Goal: Task Accomplishment & Management: Use online tool/utility

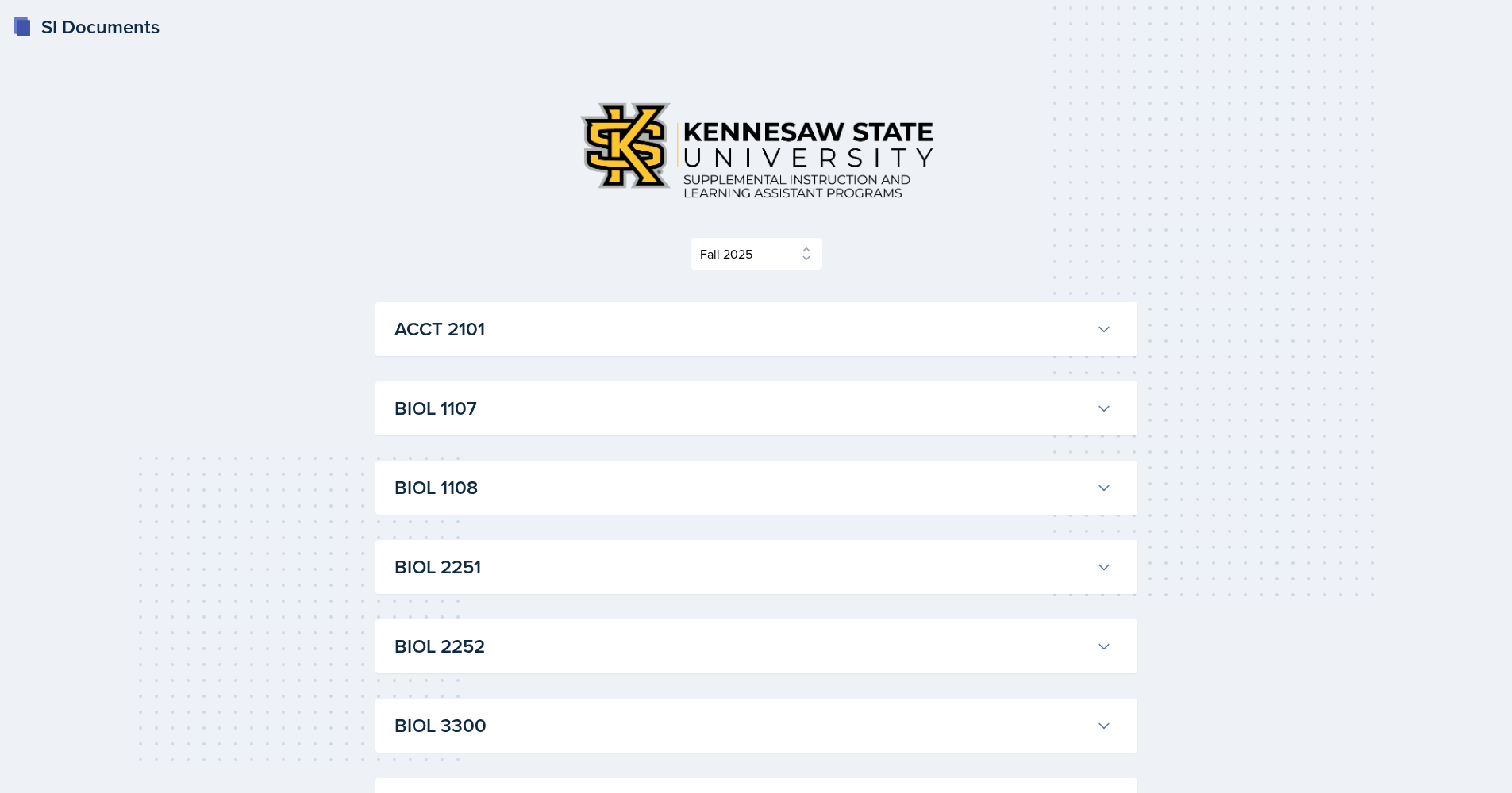
select select "2bed604d-1099-4043-b1bc-2365e8740244"
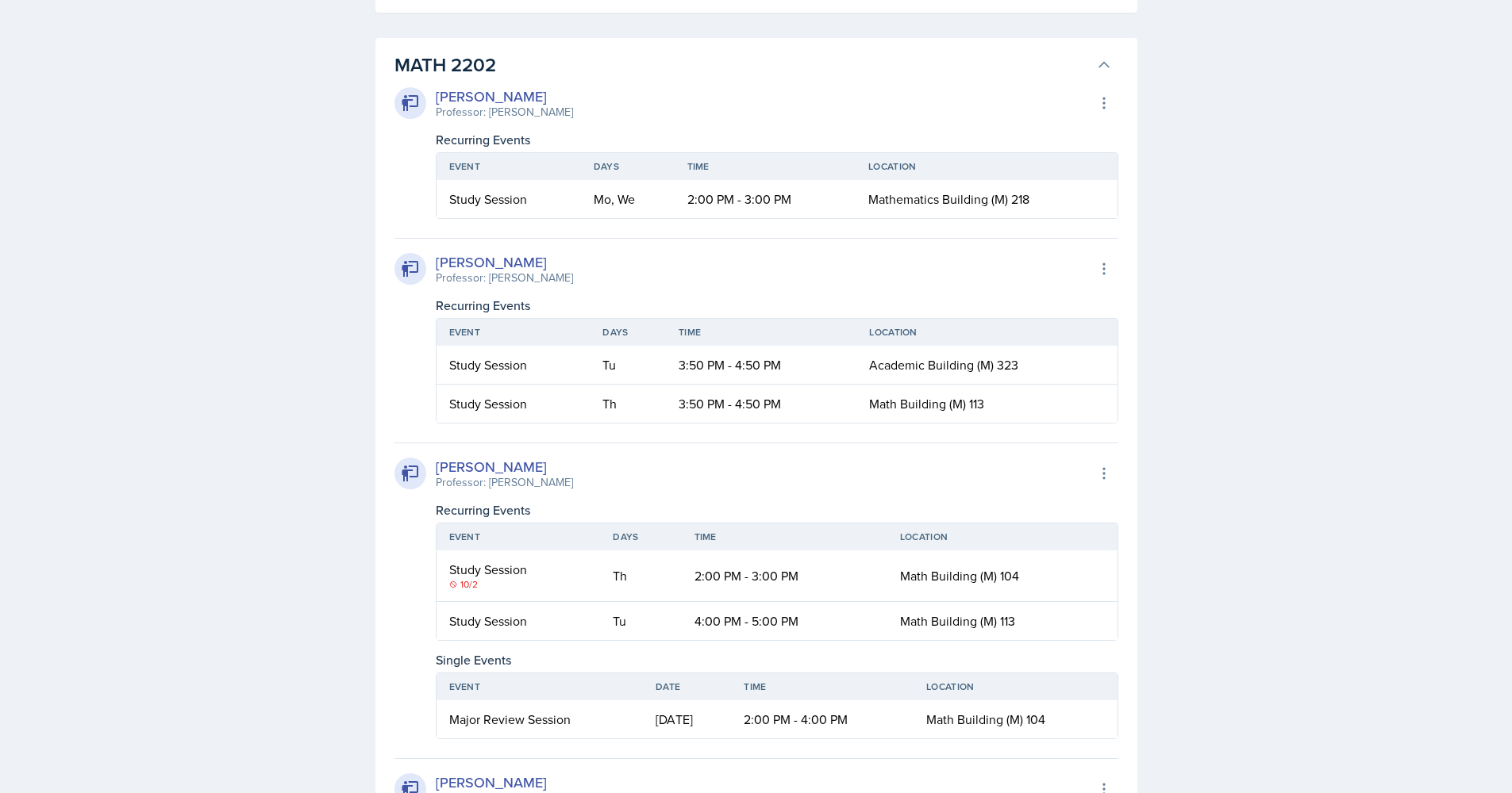
scroll to position [1840, 0]
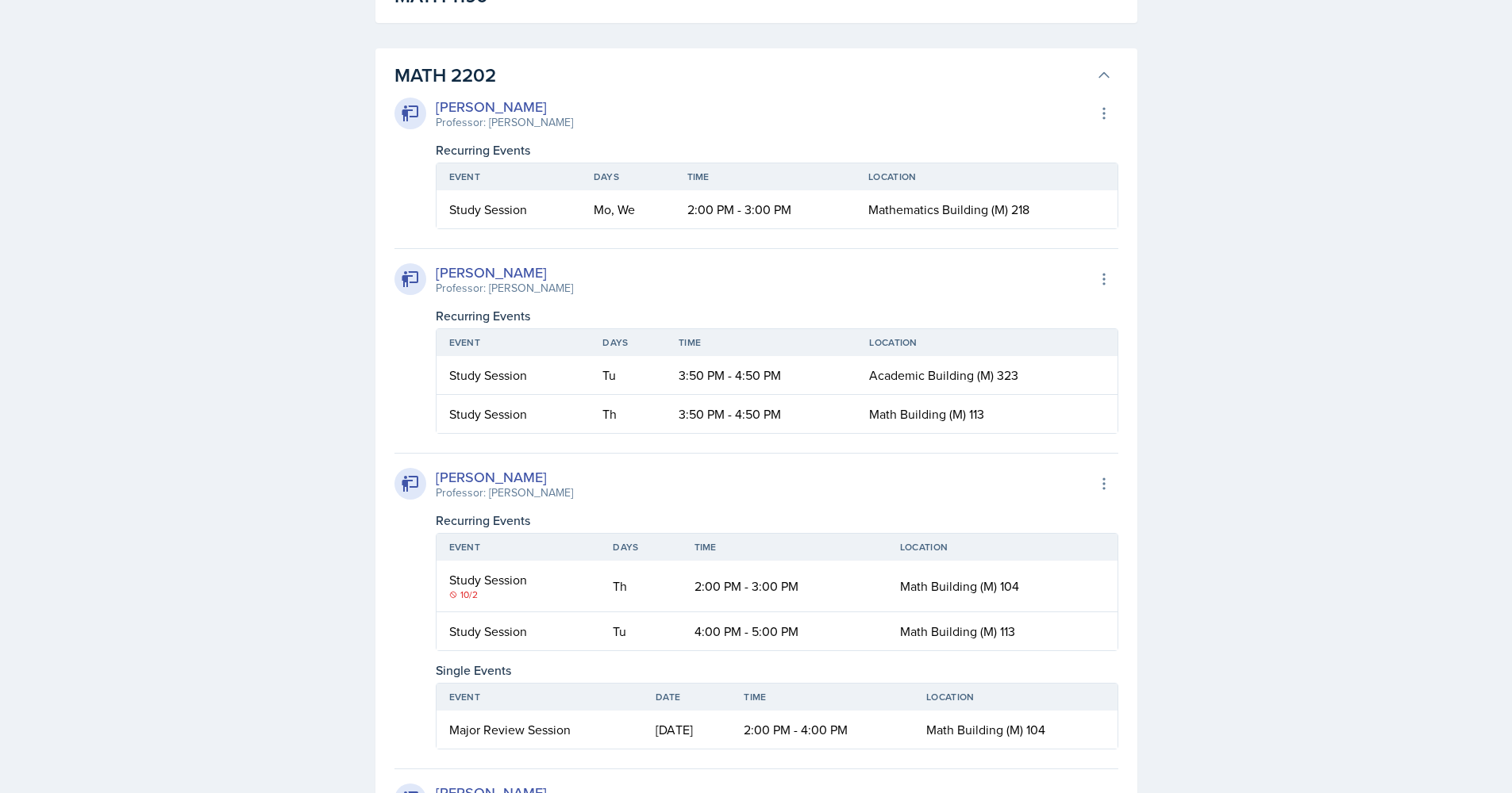
click at [575, 62] on h3 "MATH 2202" at bounding box center [742, 75] width 696 height 28
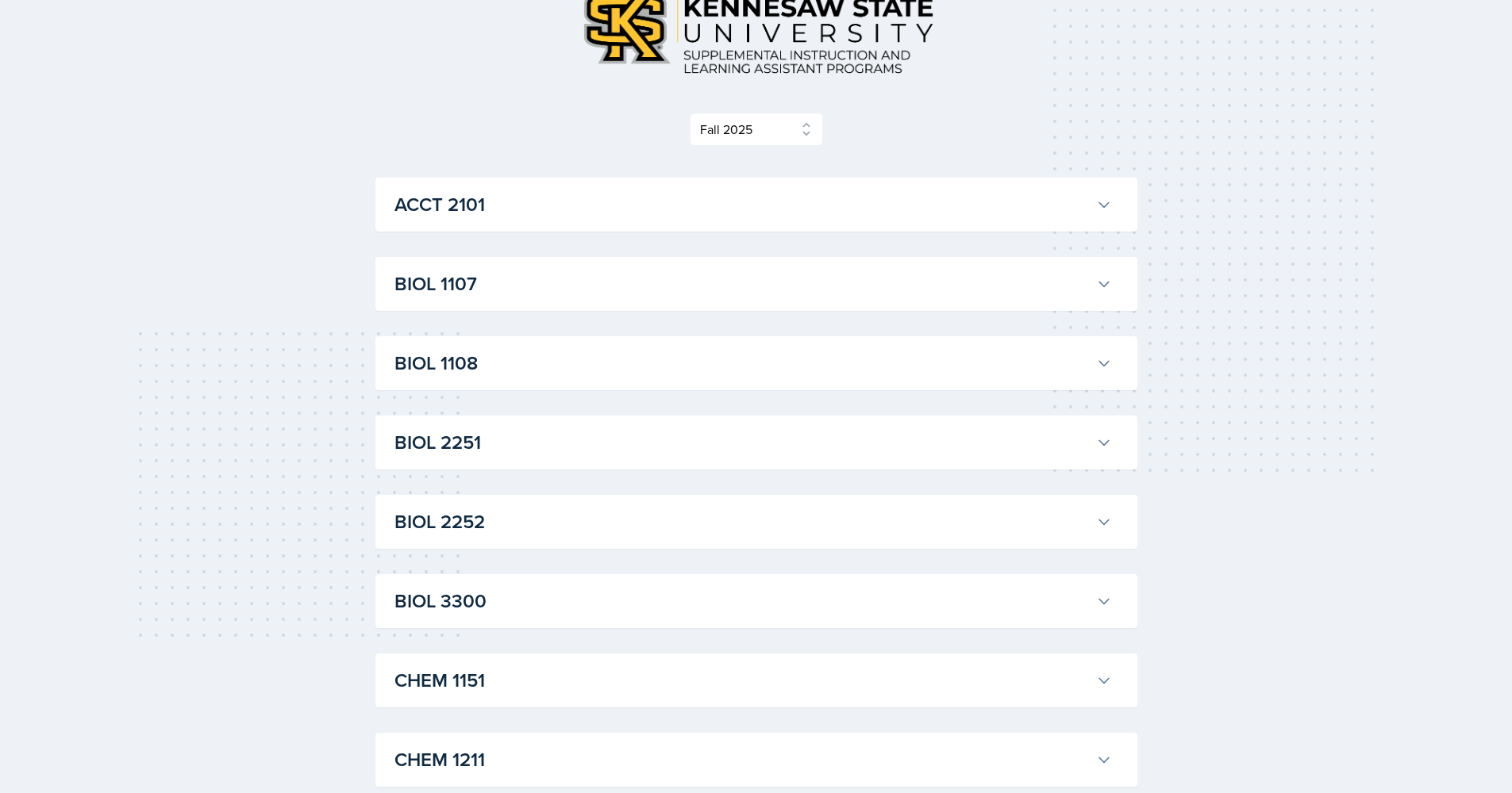
scroll to position [0, 0]
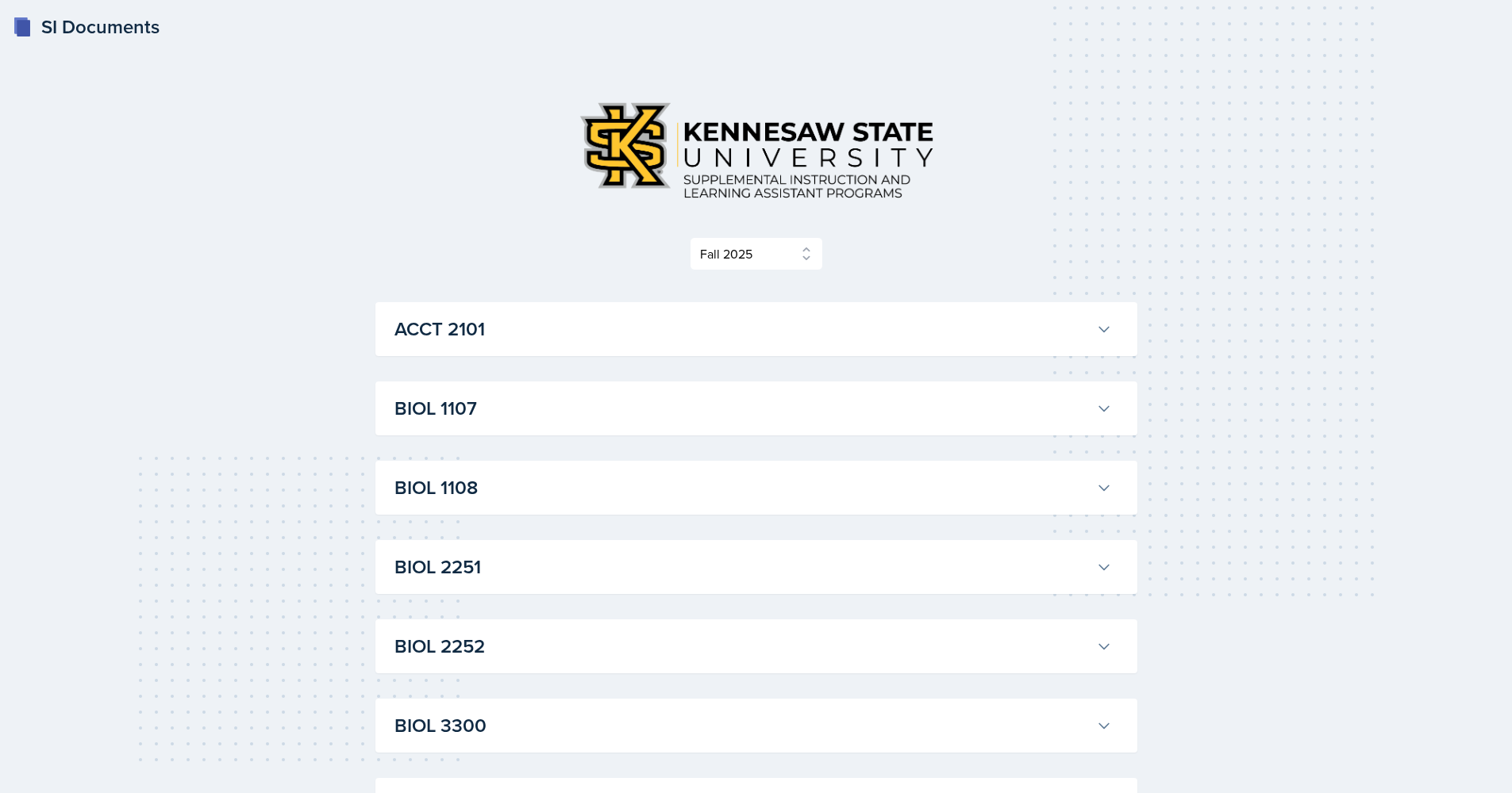
click at [547, 327] on h3 "ACCT 2101" at bounding box center [742, 329] width 696 height 28
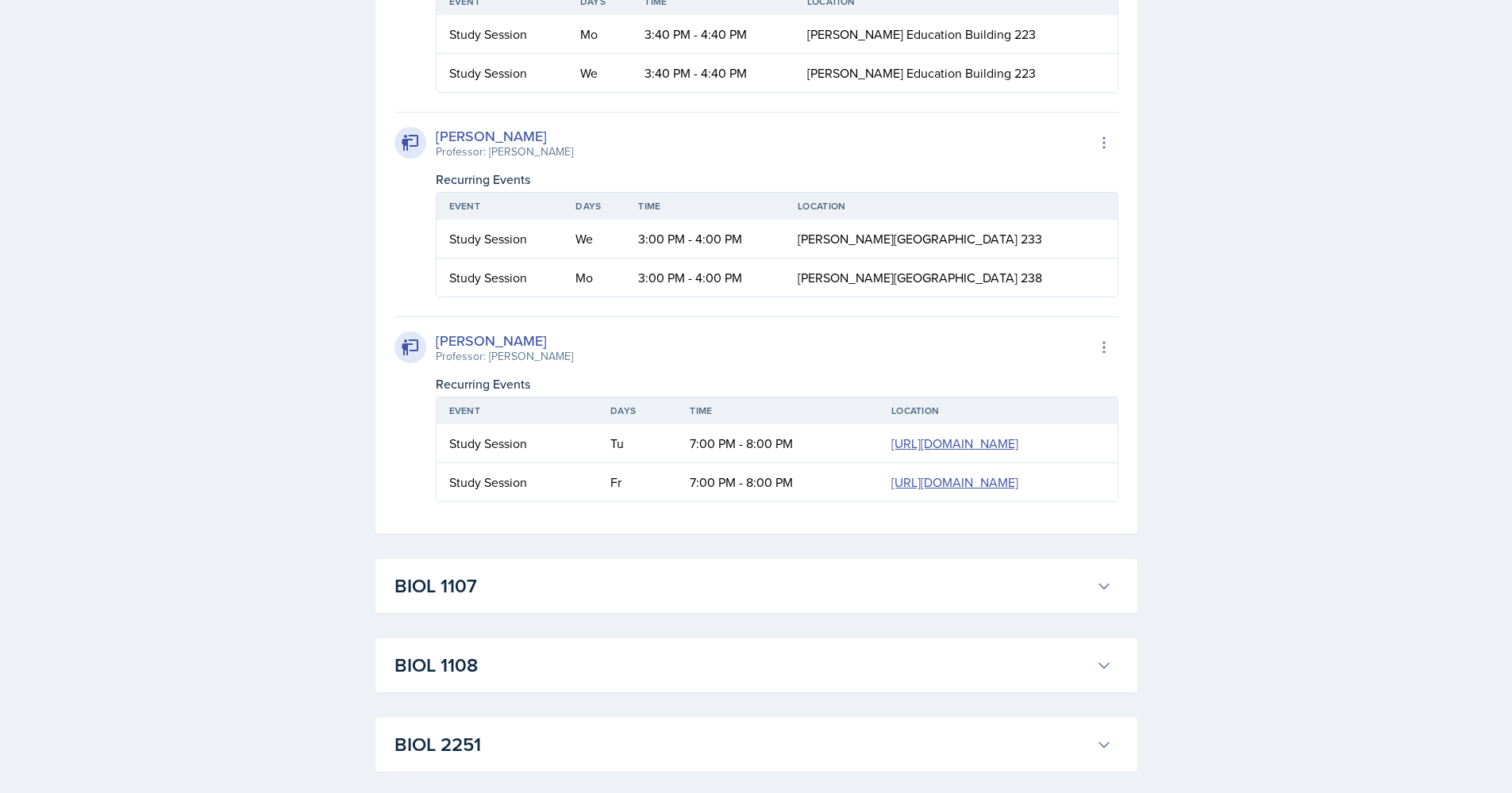
scroll to position [2235, 0]
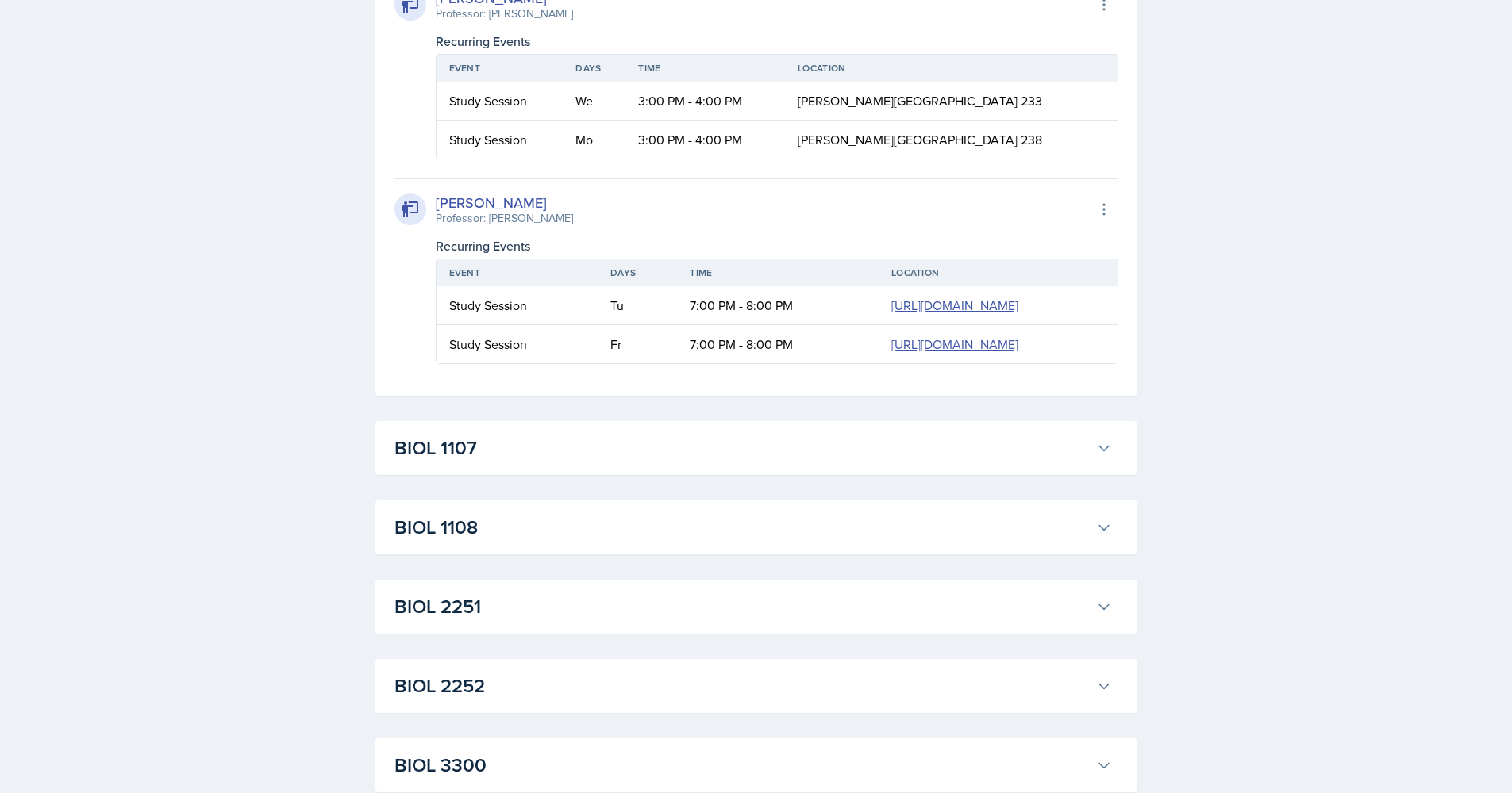
drag, startPoint x: 664, startPoint y: 369, endPoint x: 768, endPoint y: 368, distance: 104.0
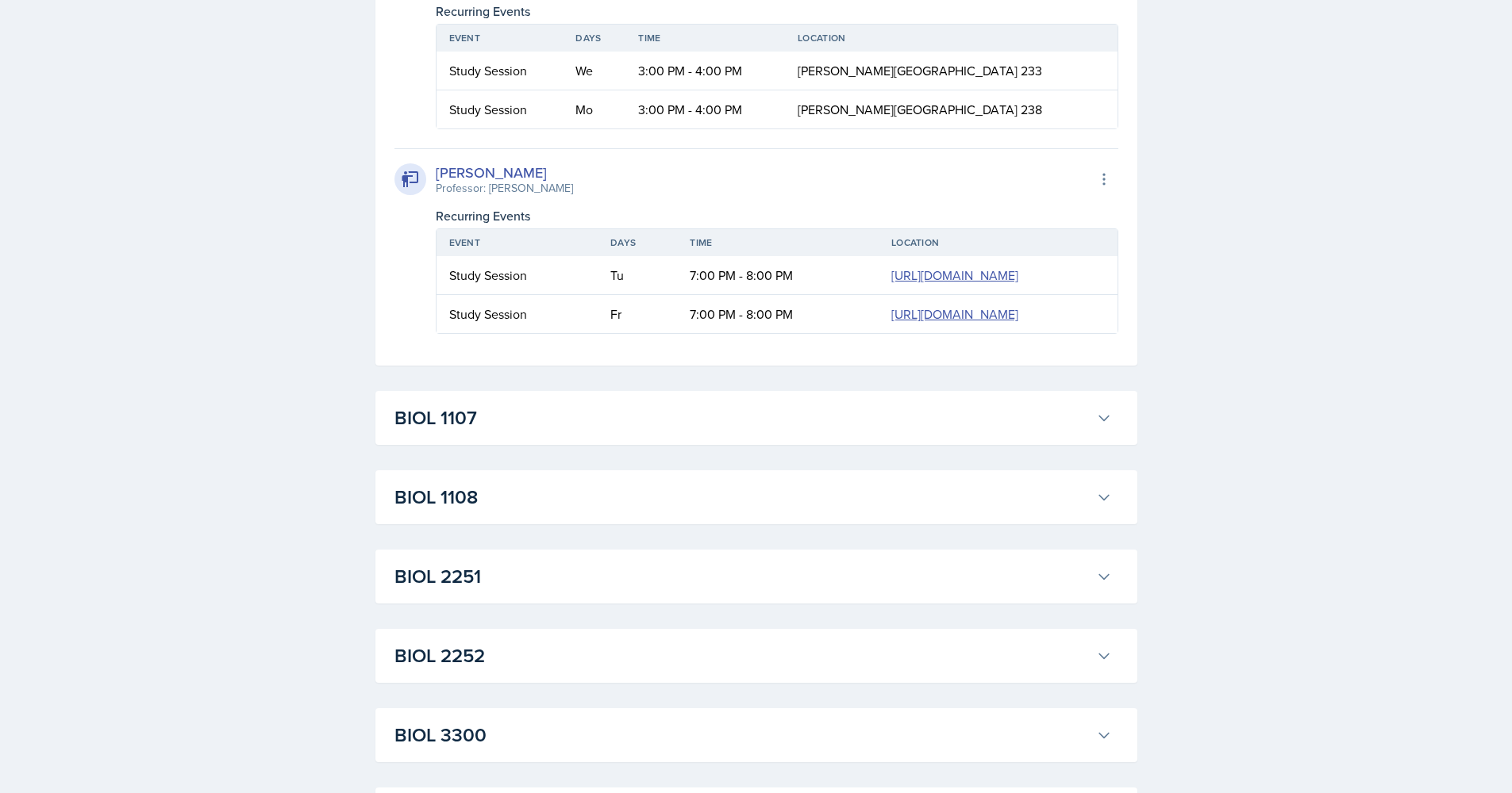
scroll to position [2297, 0]
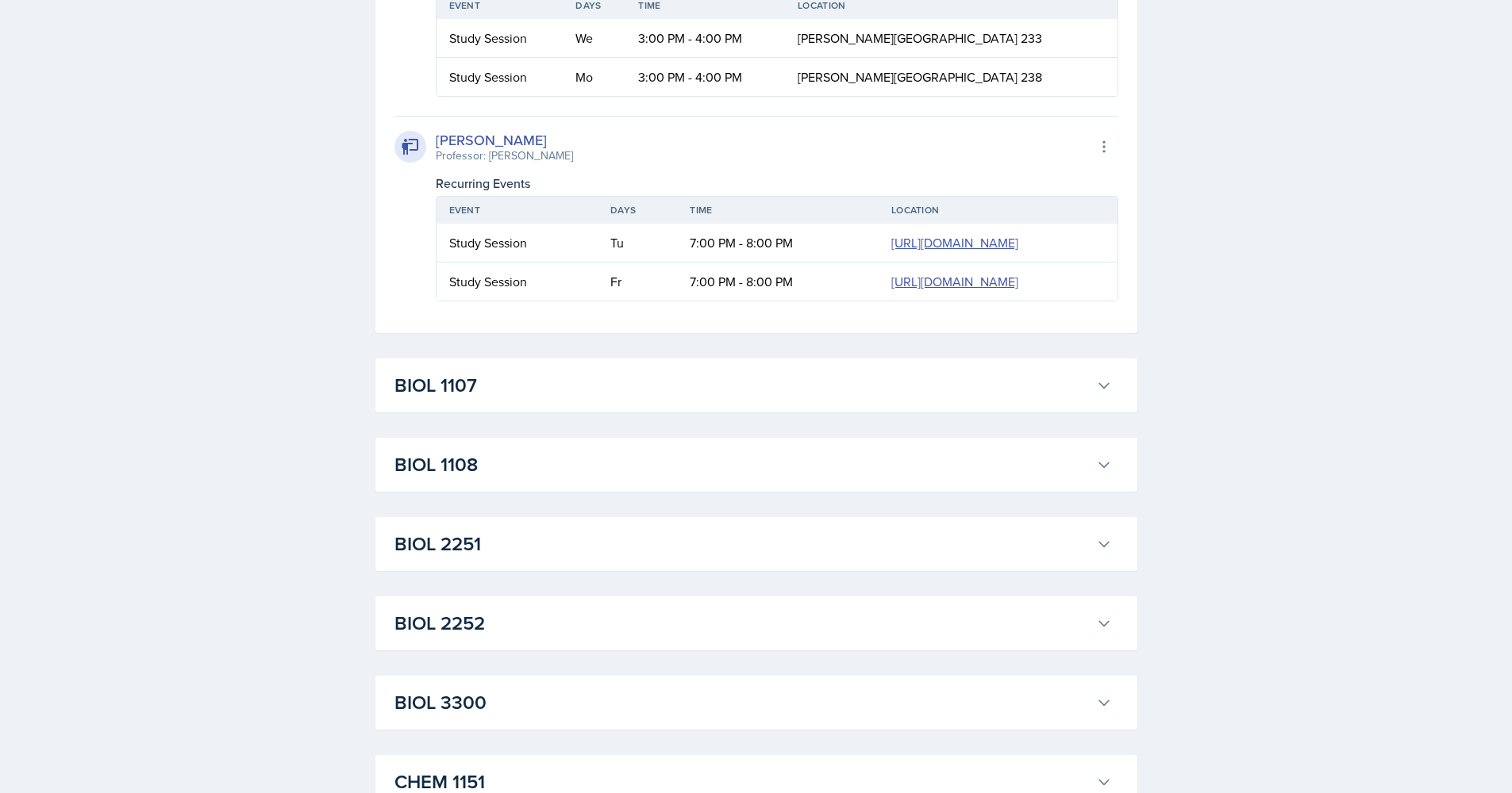
drag, startPoint x: 665, startPoint y: 307, endPoint x: 767, endPoint y: 304, distance: 102.0
drag, startPoint x: 447, startPoint y: 307, endPoint x: 1028, endPoint y: 304, distance: 581.0
